Goal: Information Seeking & Learning: Learn about a topic

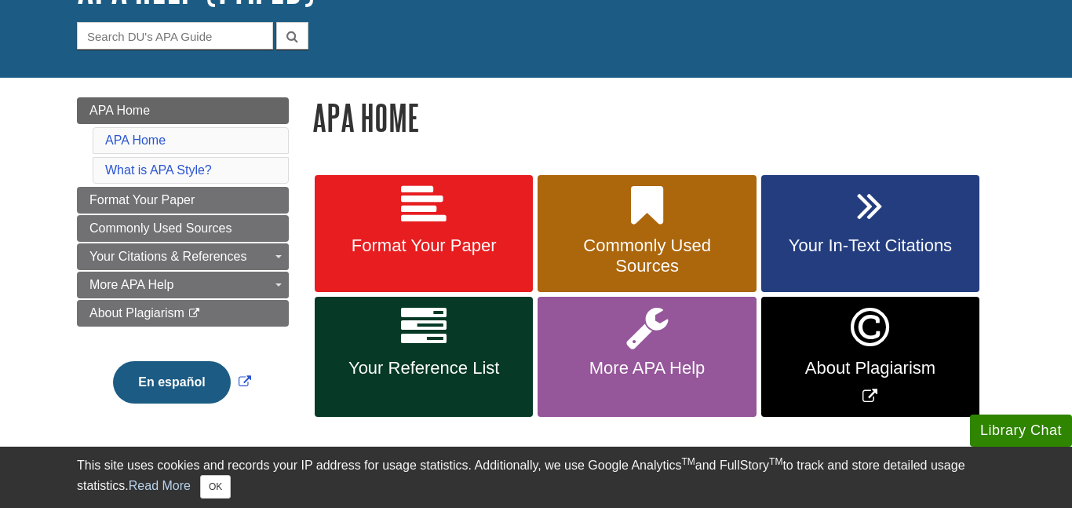
scroll to position [158, 0]
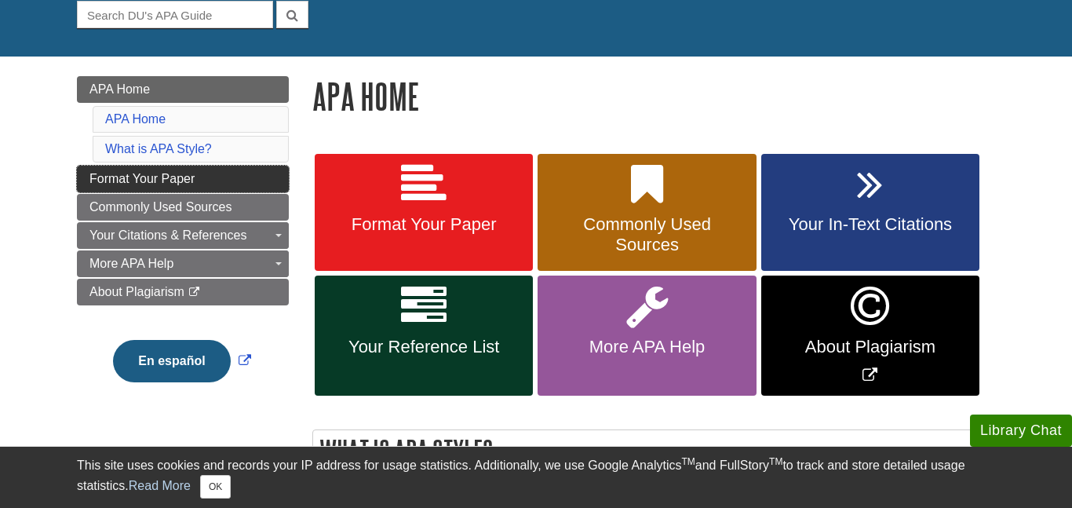
click at [253, 183] on link "Format Your Paper" at bounding box center [183, 179] width 212 height 27
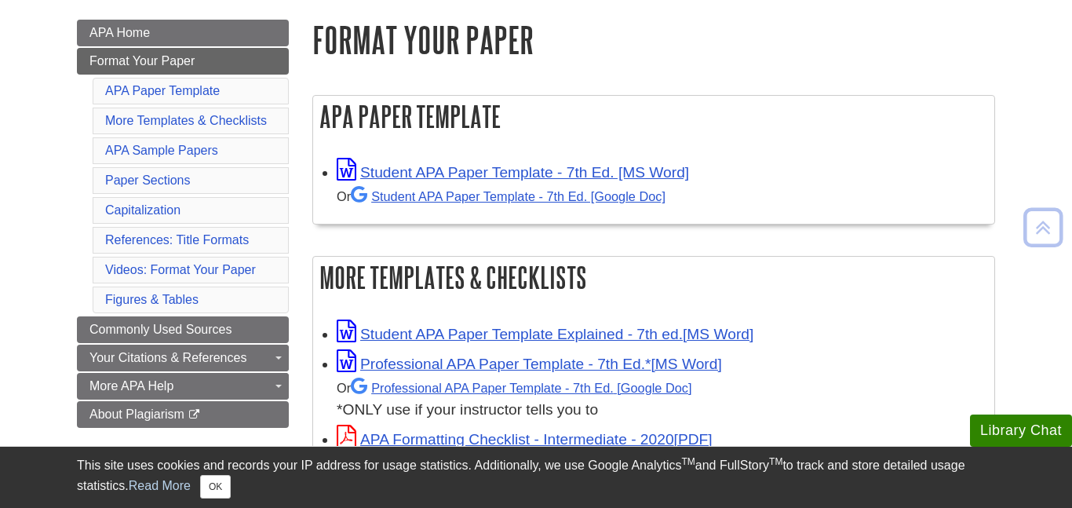
scroll to position [218, 0]
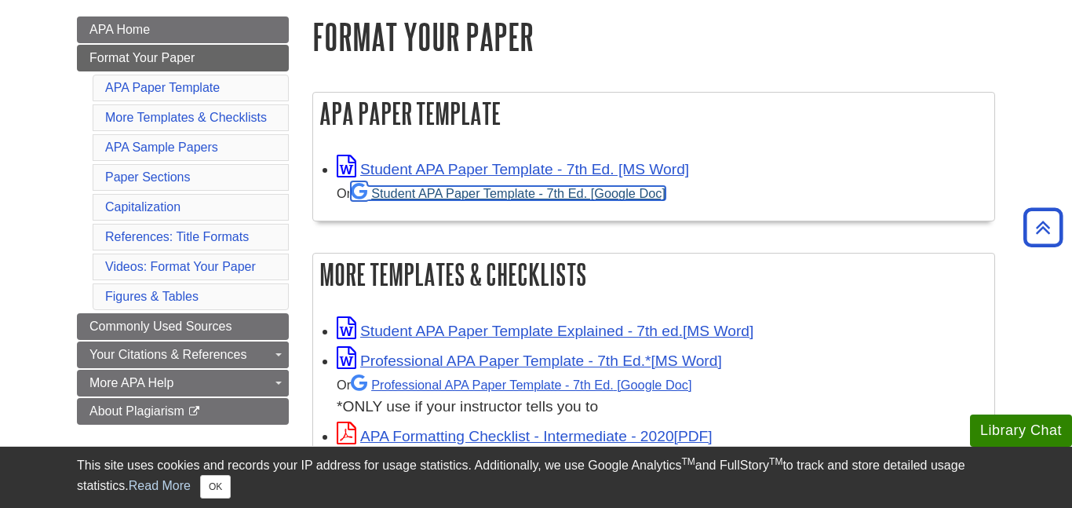
click at [481, 188] on link "Student APA Paper Template - 7th Ed. [Google Doc]" at bounding box center [508, 193] width 315 height 14
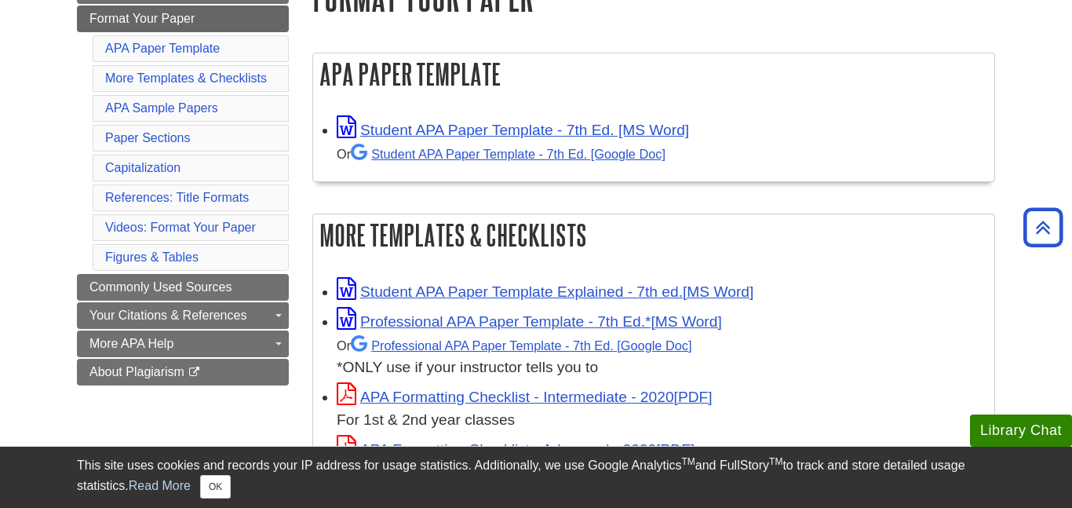
scroll to position [218, 0]
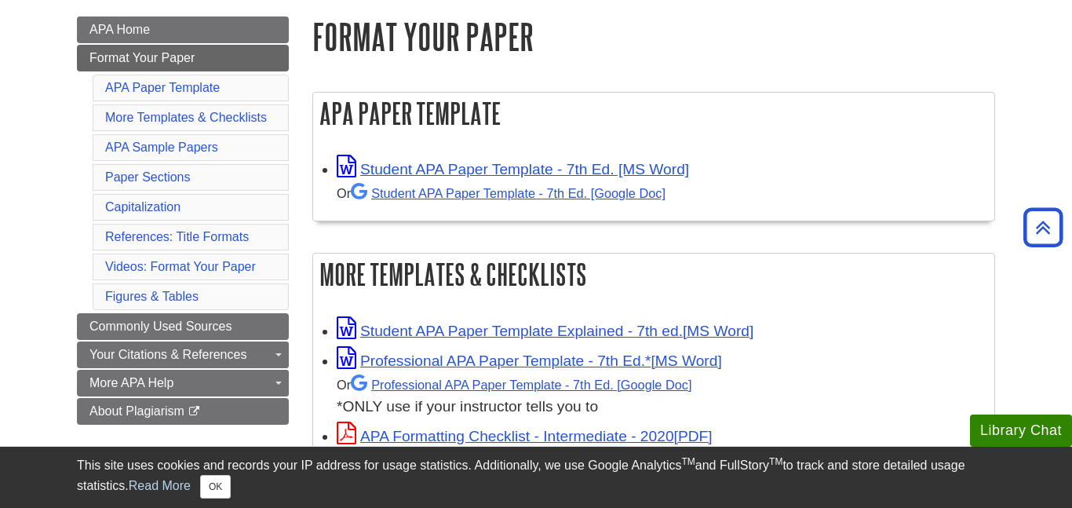
click at [268, 123] on li "More Templates & Checklists" at bounding box center [191, 117] width 196 height 27
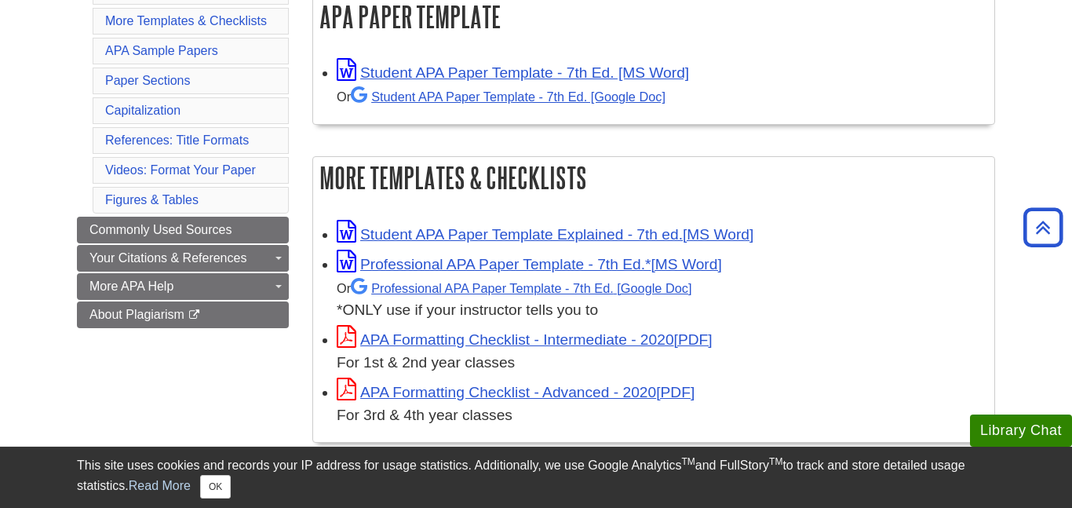
scroll to position [318, 0]
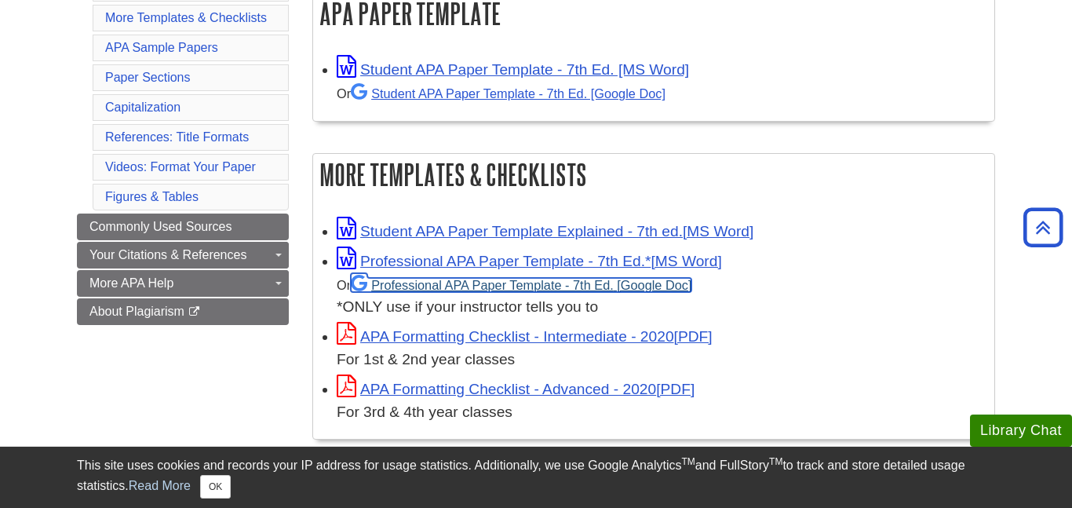
click at [523, 280] on link "Professional APA Paper Template - 7th Ed." at bounding box center [521, 285] width 341 height 14
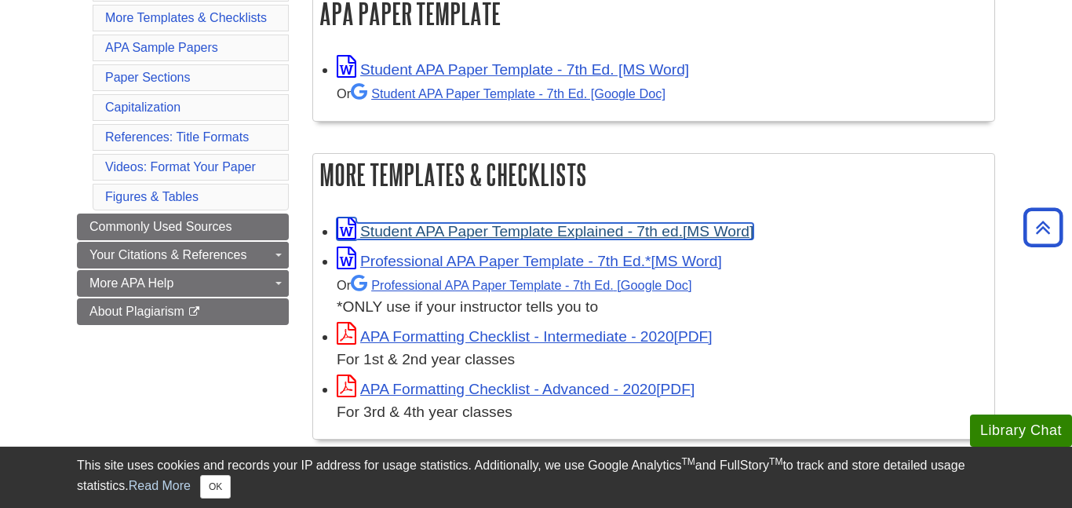
click at [511, 233] on link "Student APA Paper Template Explained - 7th ed." at bounding box center [545, 231] width 417 height 16
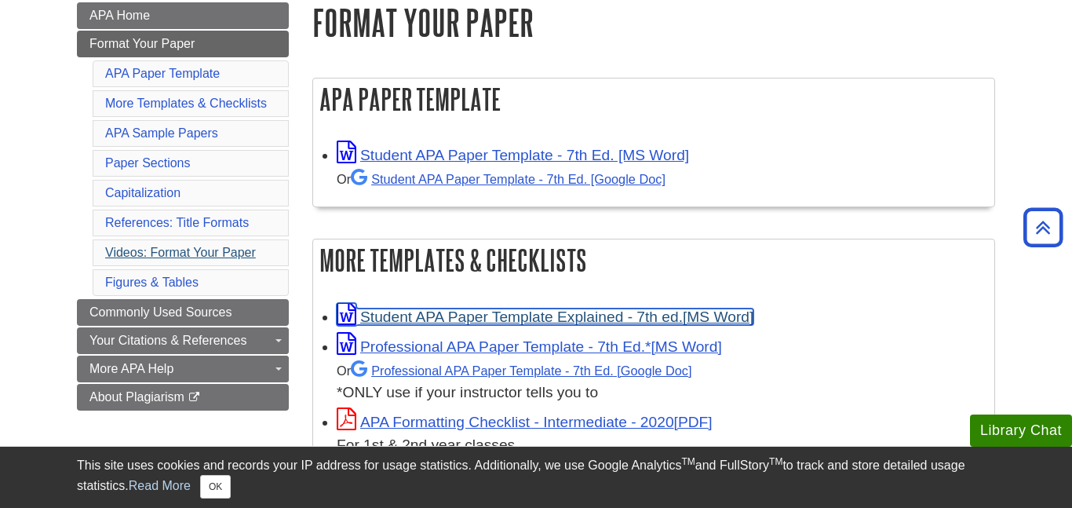
scroll to position [228, 0]
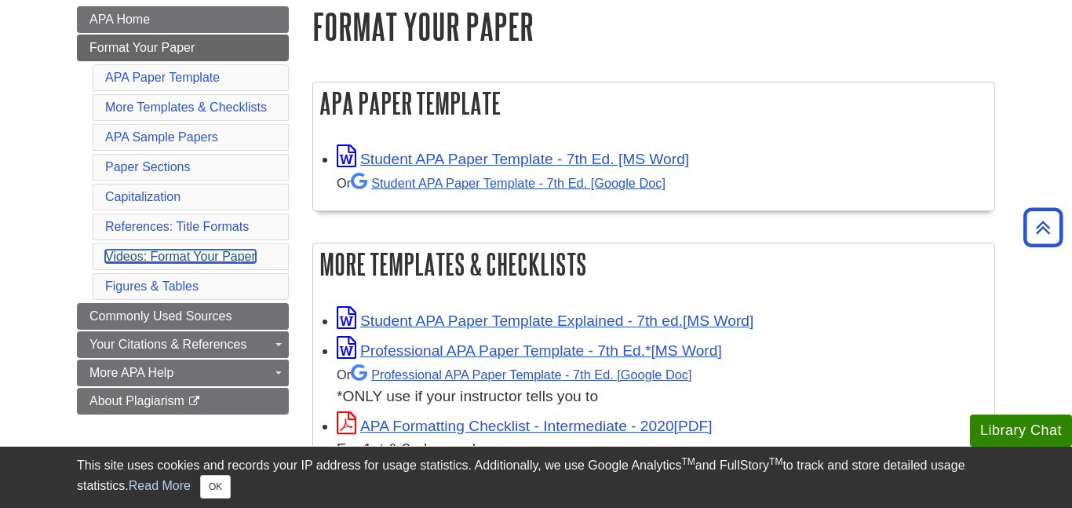
click at [230, 259] on link "Videos: Format Your Paper" at bounding box center [180, 255] width 151 height 13
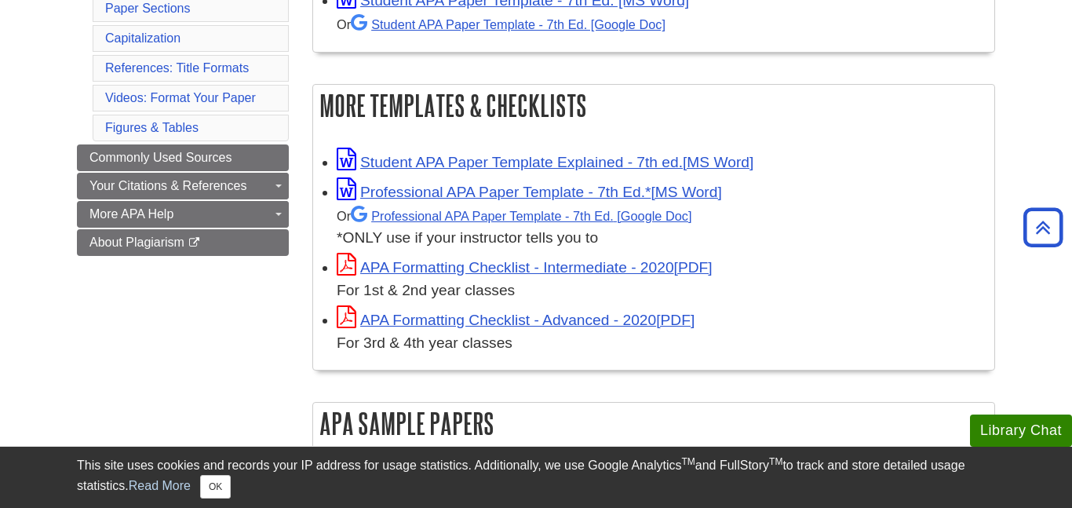
scroll to position [390, 0]
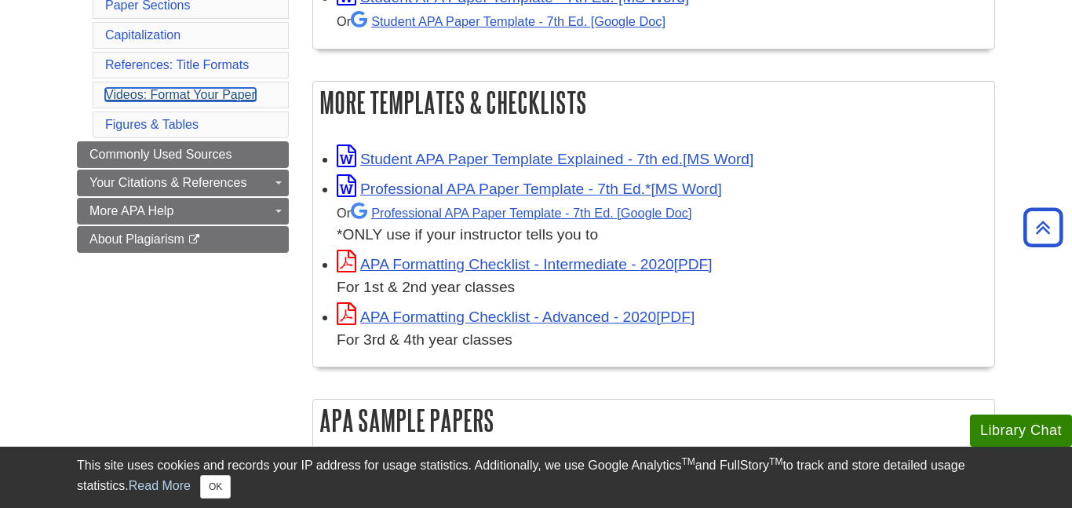
click at [229, 98] on link "Videos: Format Your Paper" at bounding box center [180, 94] width 151 height 13
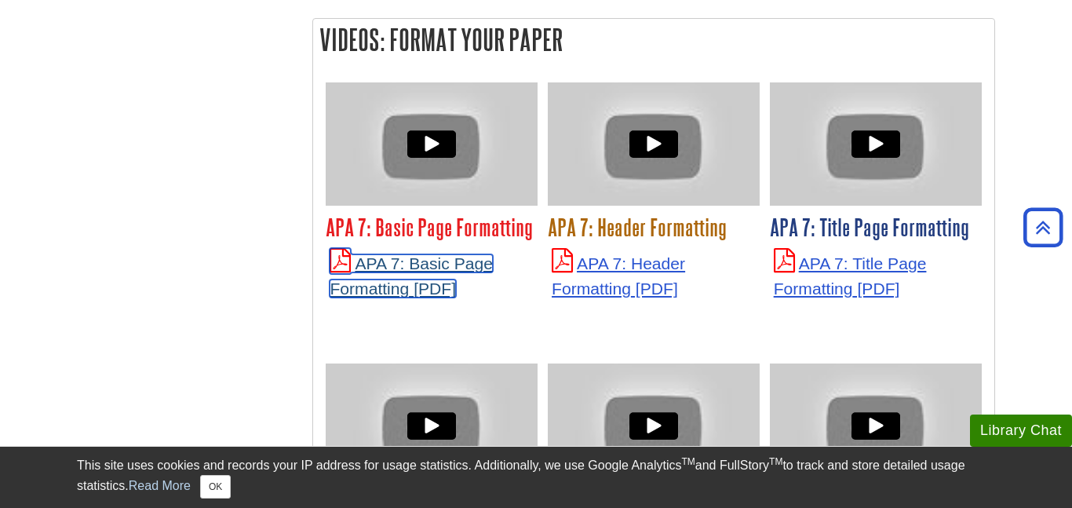
click at [439, 254] on link "APA 7: Basic Page Formatting" at bounding box center [411, 275] width 163 height 43
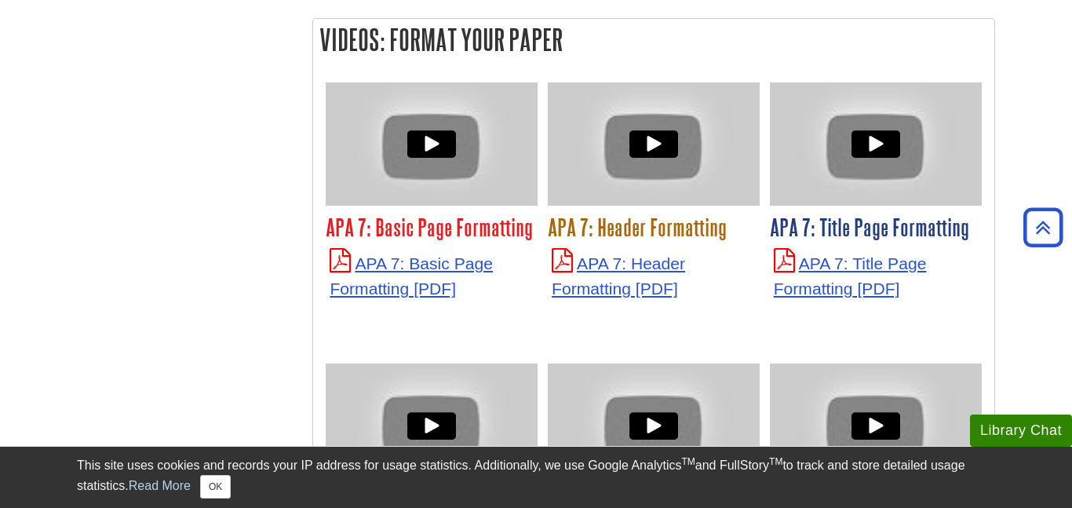
click at [481, 213] on h3 "APA 7: Basic Page Formatting" at bounding box center [432, 226] width 212 height 27
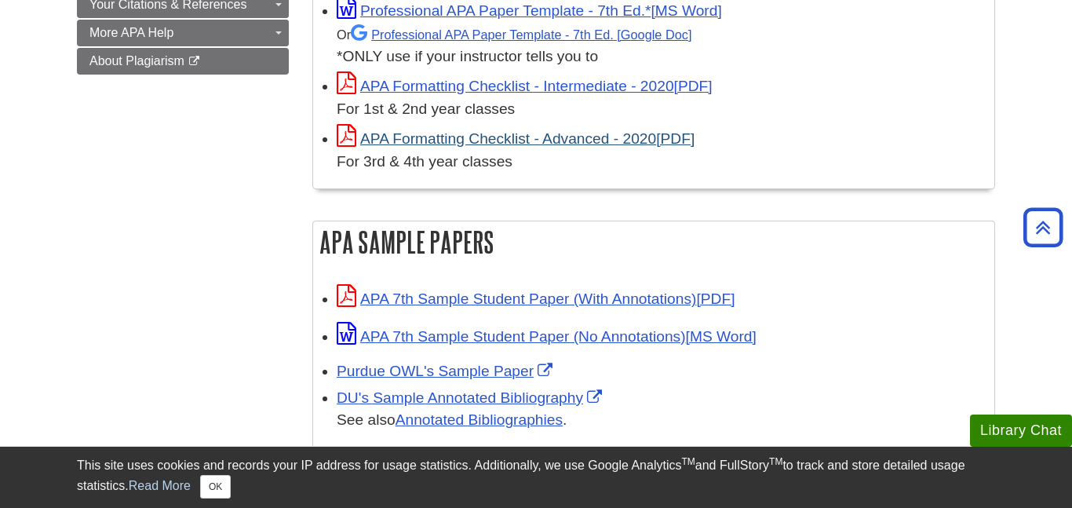
scroll to position [574, 0]
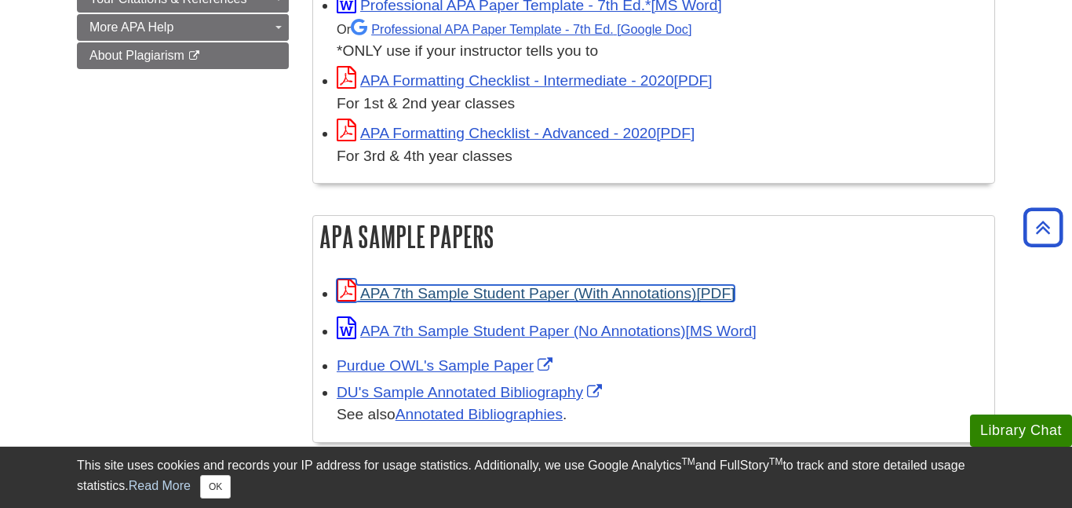
click at [530, 286] on link "APA 7th Sample Student Paper (With Annotations)" at bounding box center [536, 293] width 398 height 16
